Goal: Task Accomplishment & Management: Manage account settings

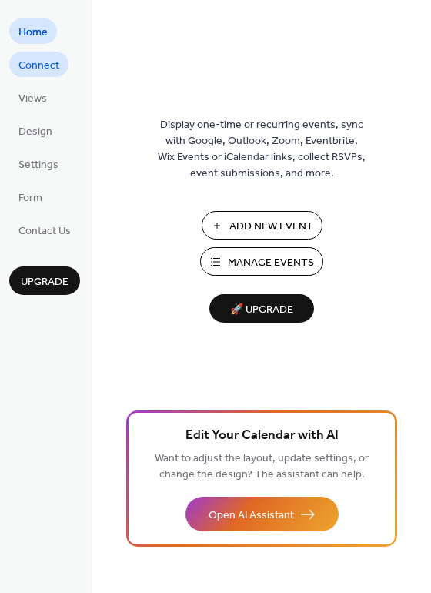
click at [49, 72] on span "Connect" at bounding box center [38, 66] width 41 height 16
click at [31, 96] on span "Views" at bounding box center [32, 99] width 29 height 16
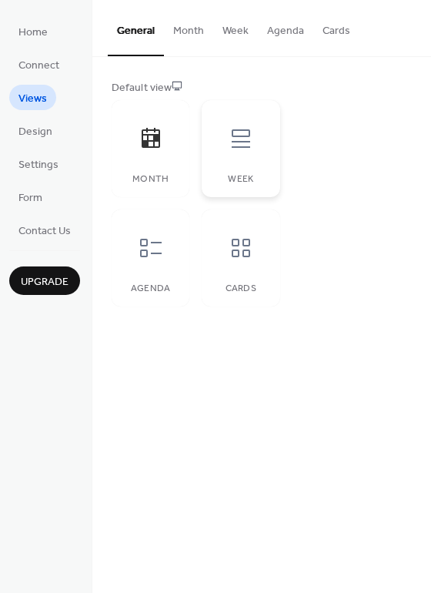
click at [235, 143] on icon at bounding box center [241, 138] width 25 height 25
click at [147, 140] on icon at bounding box center [151, 138] width 18 height 20
